Goal: Information Seeking & Learning: Learn about a topic

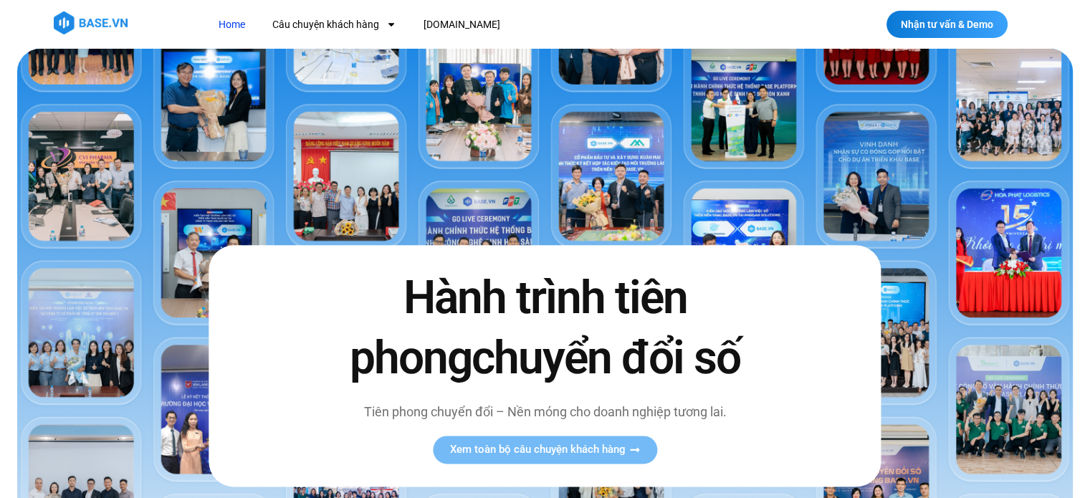
click at [347, 8] on div at bounding box center [545, 24] width 1090 height 49
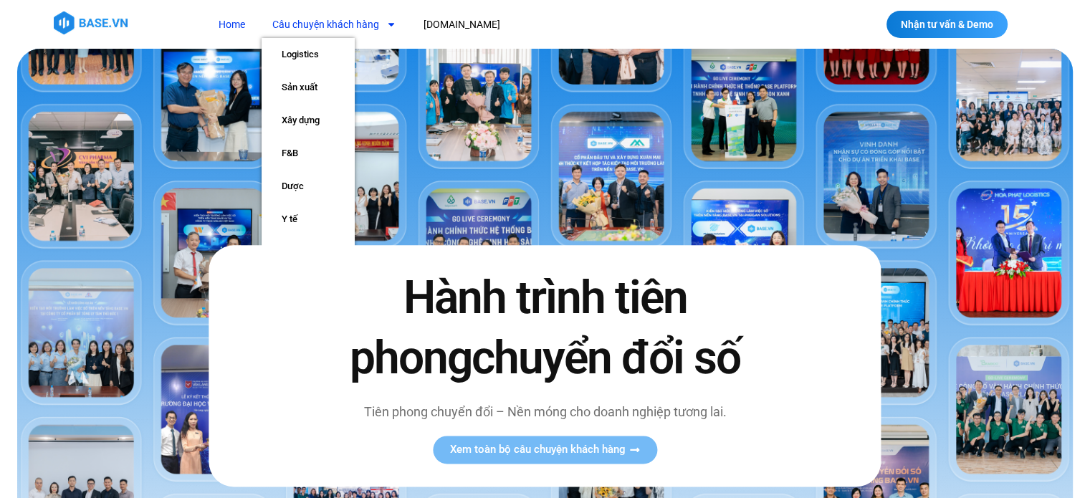
click at [354, 16] on link "Câu chuyện khách hàng" at bounding box center [334, 24] width 145 height 27
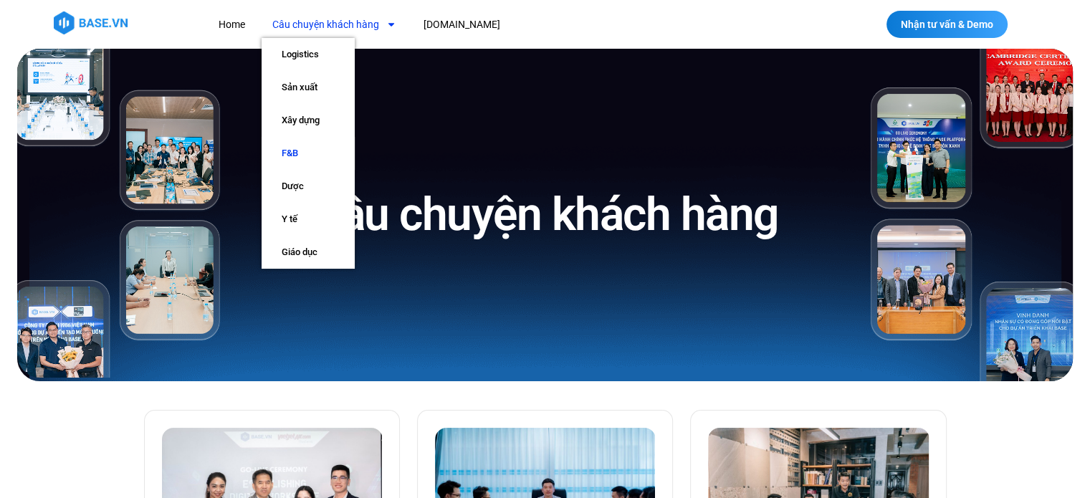
click at [299, 145] on link "F&B" at bounding box center [308, 153] width 93 height 33
